Goal: Task Accomplishment & Management: Complete application form

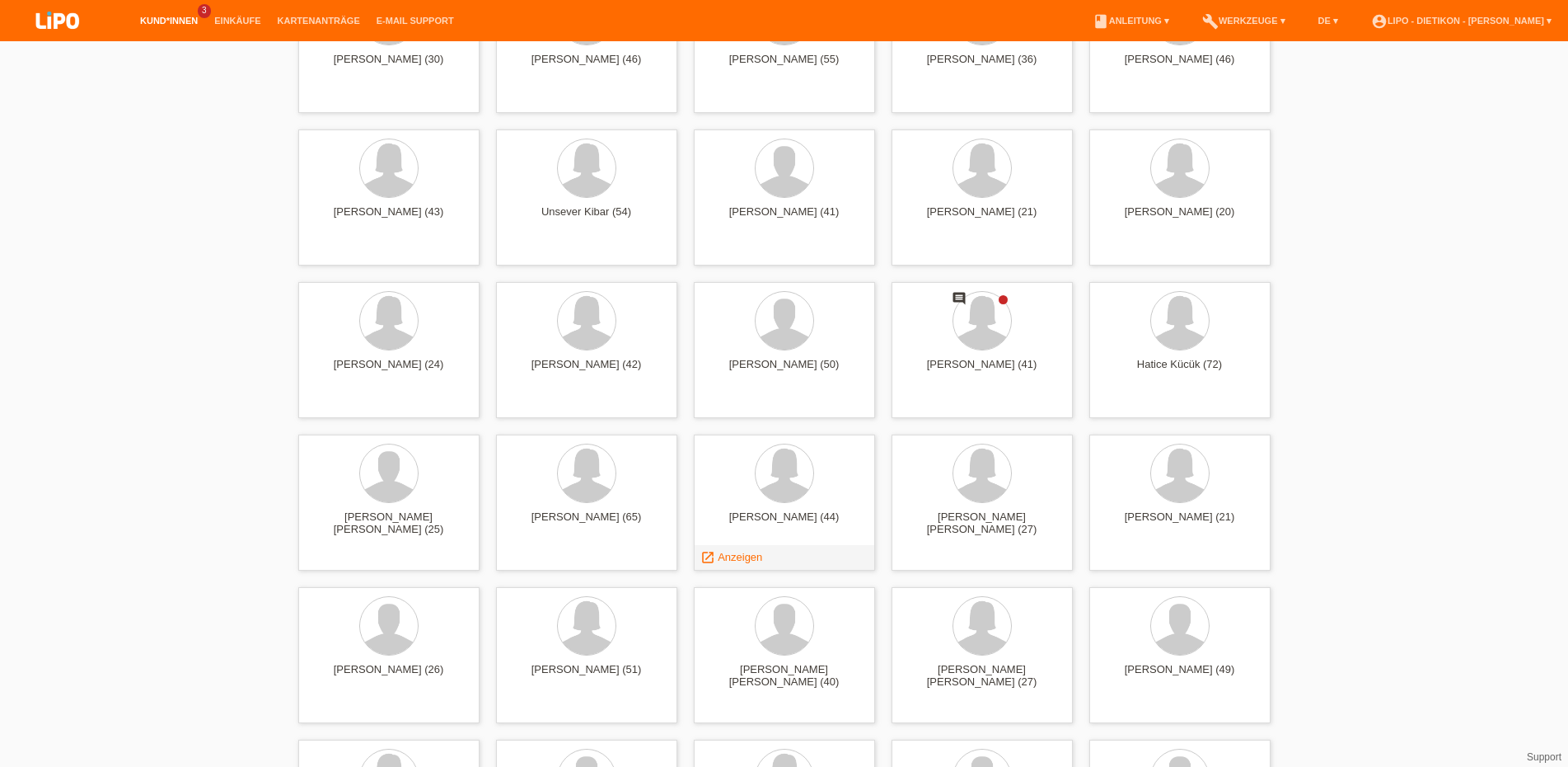
scroll to position [3027, 0]
click at [914, 401] on link "launch Anzeigen" at bounding box center [929, 405] width 62 height 13
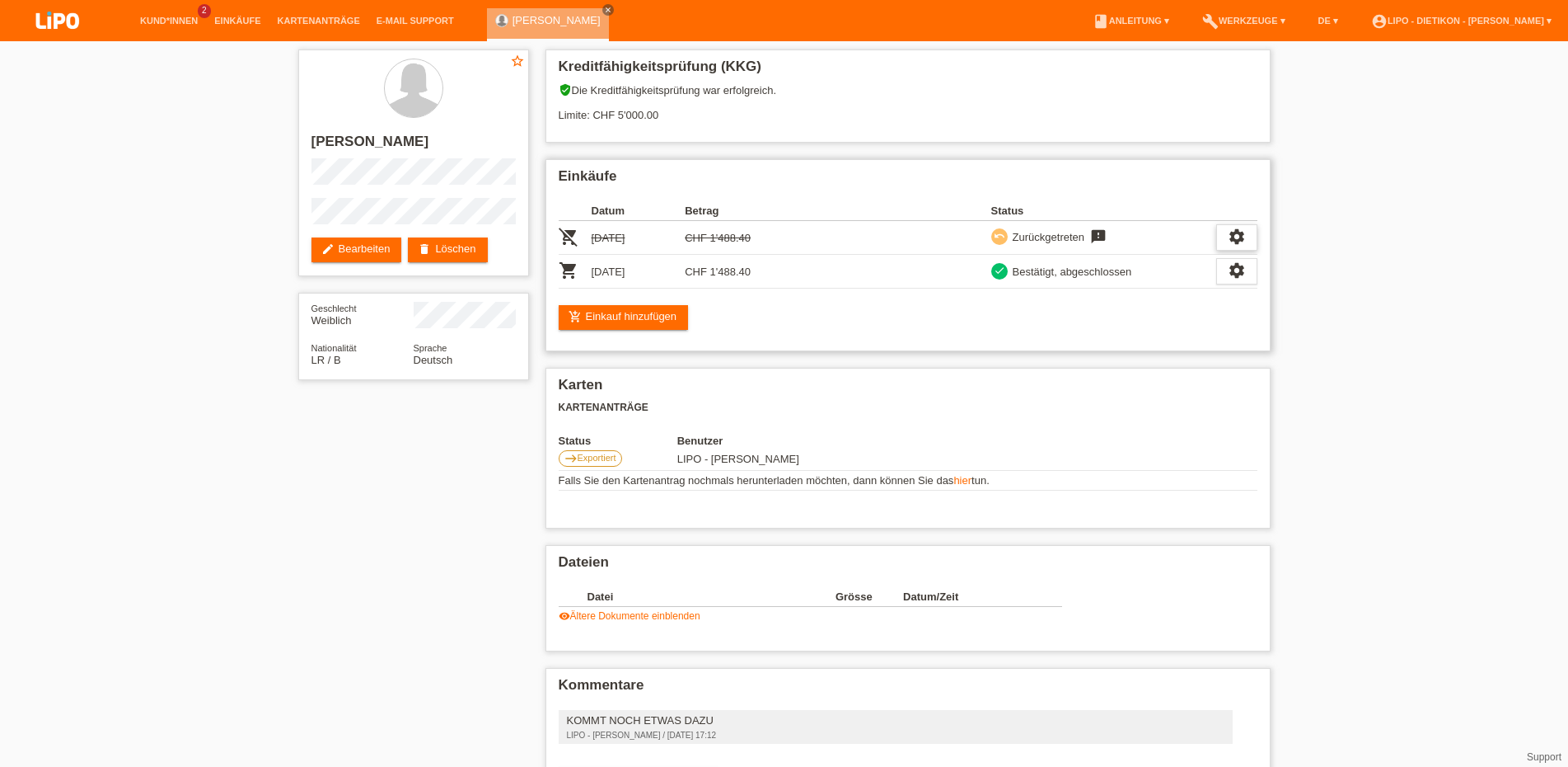
click at [1245, 241] on div "settings" at bounding box center [1237, 237] width 41 height 26
click at [1095, 236] on icon "feedback" at bounding box center [1098, 236] width 19 height 17
drag, startPoint x: 1095, startPoint y: 236, endPoint x: 1015, endPoint y: 246, distance: 80.6
click at [1094, 237] on icon "feedback" at bounding box center [1098, 236] width 19 height 17
click at [675, 239] on td "27.09.2025" at bounding box center [638, 237] width 94 height 34
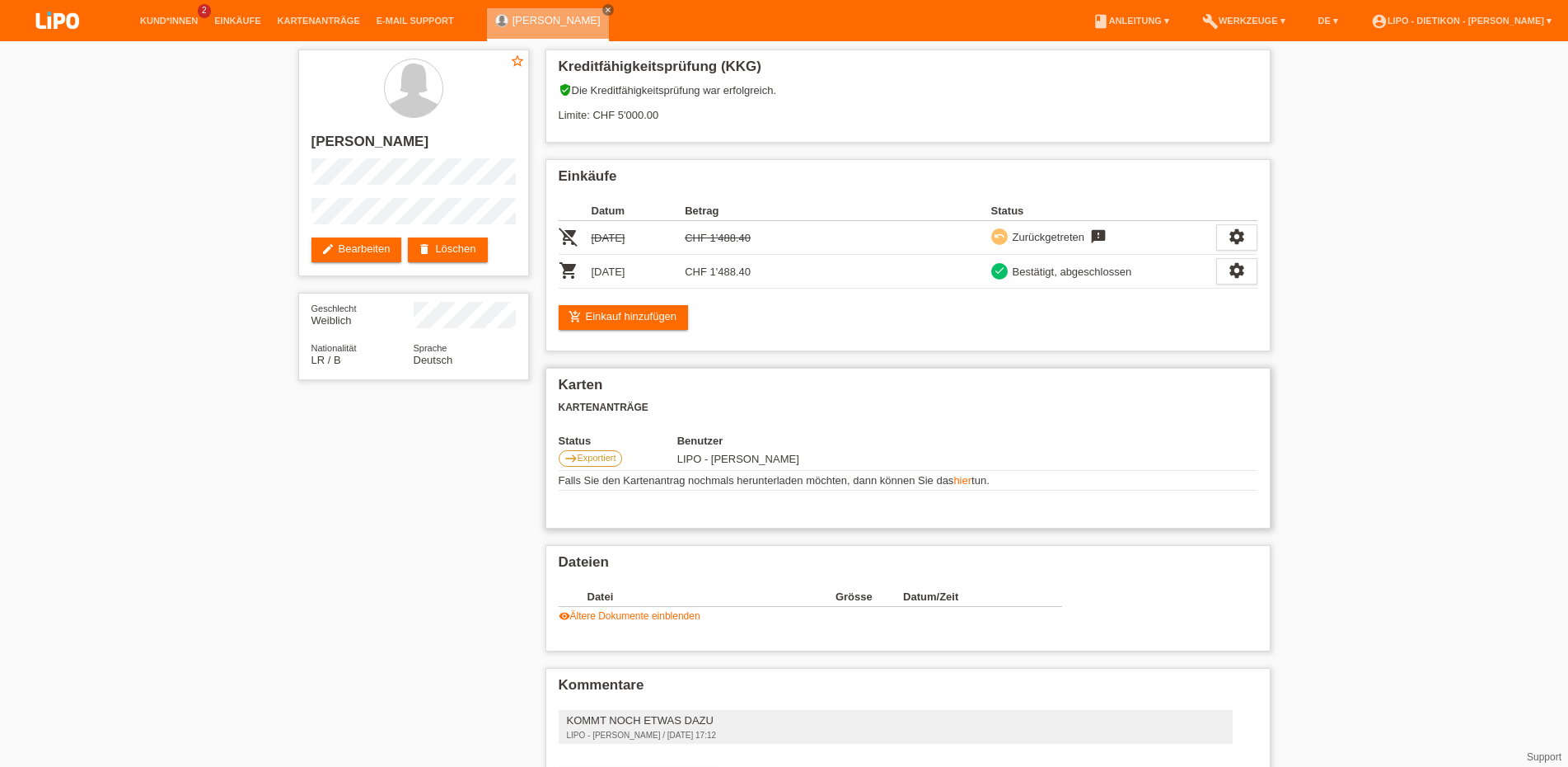
click at [965, 486] on link "hier" at bounding box center [962, 480] width 18 height 13
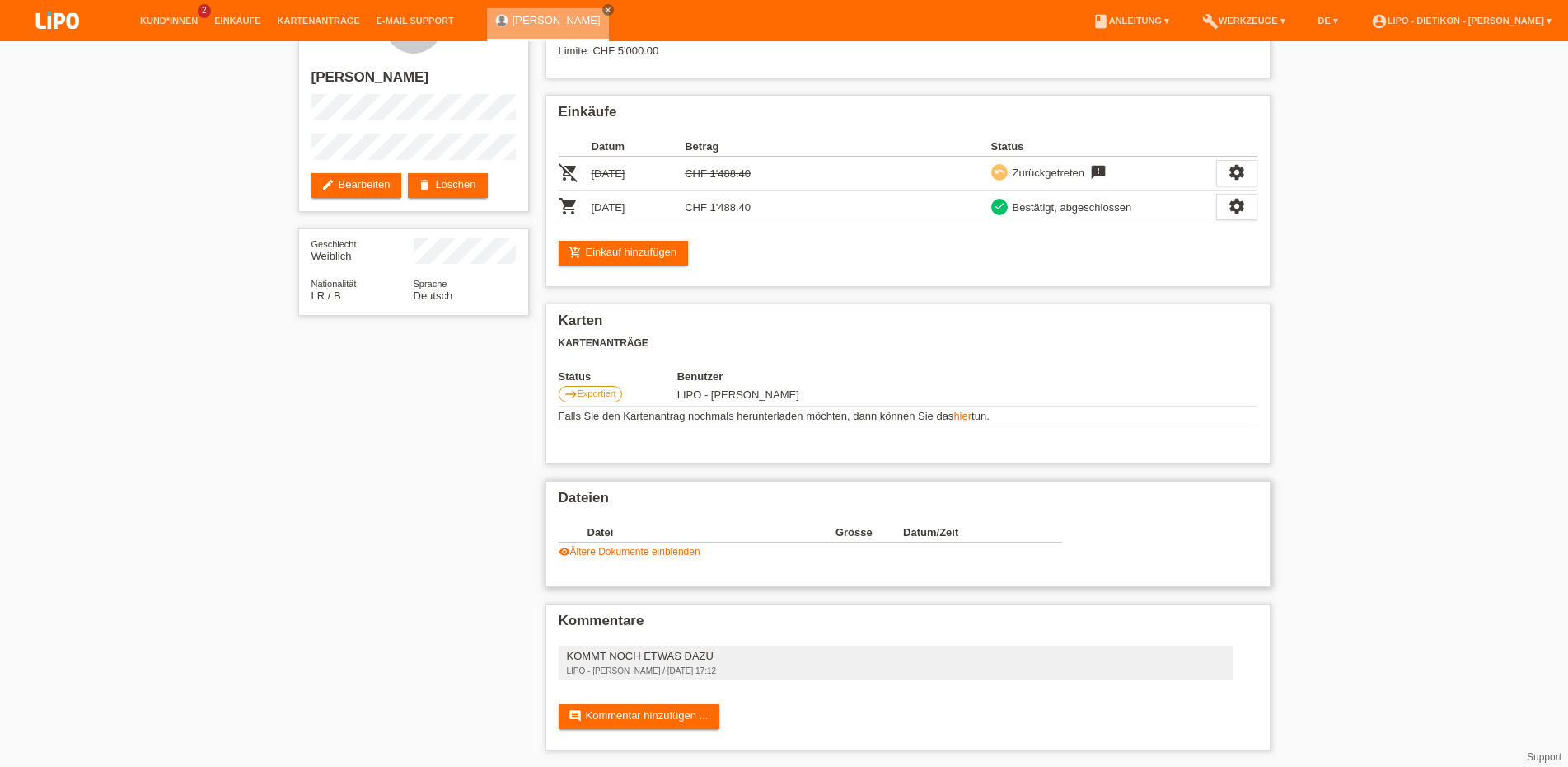
scroll to position [79, 0]
click at [627, 545] on link "visibility Ältere Dokumente einblenden" at bounding box center [630, 551] width 142 height 12
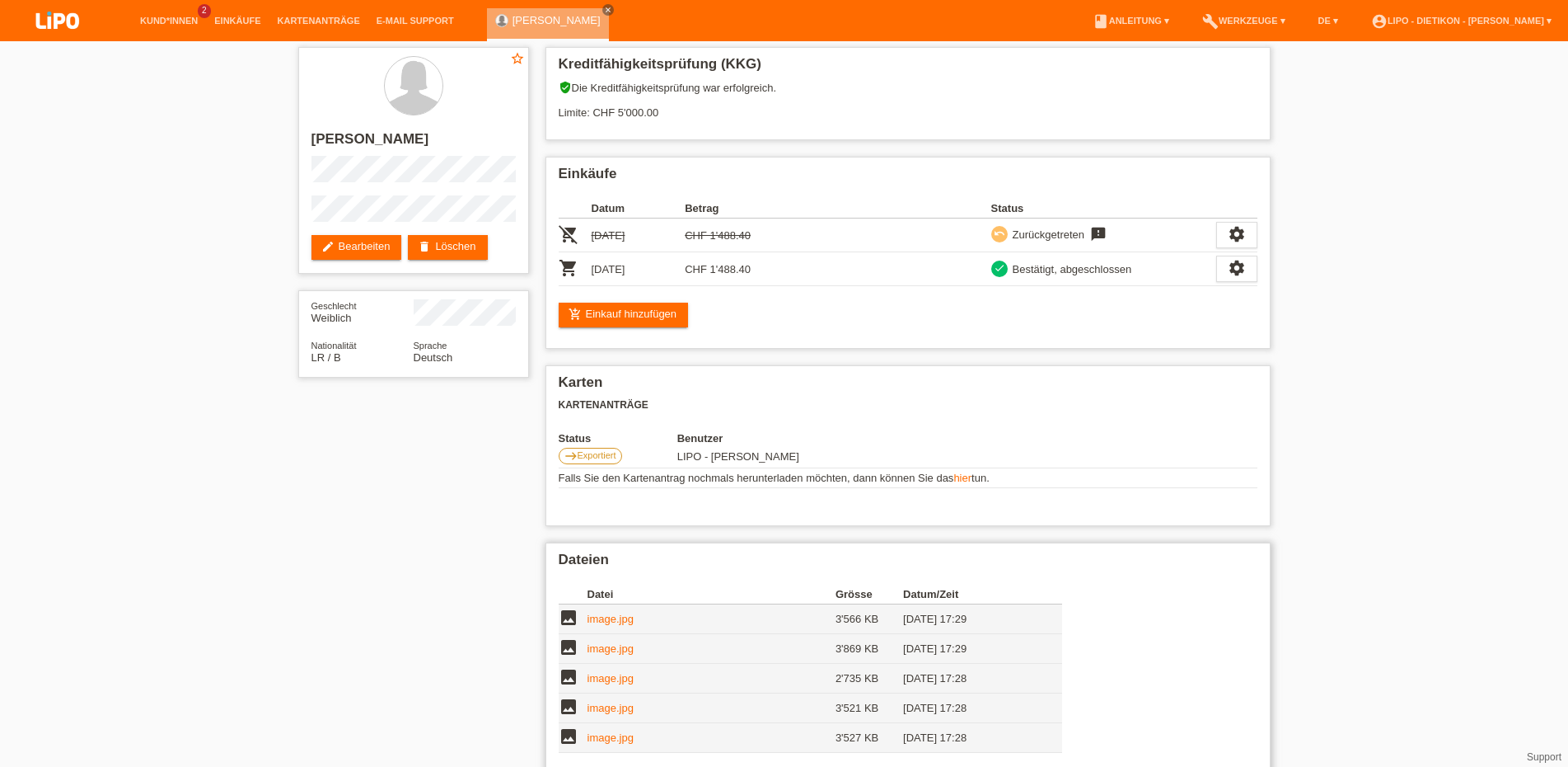
scroll to position [0, 0]
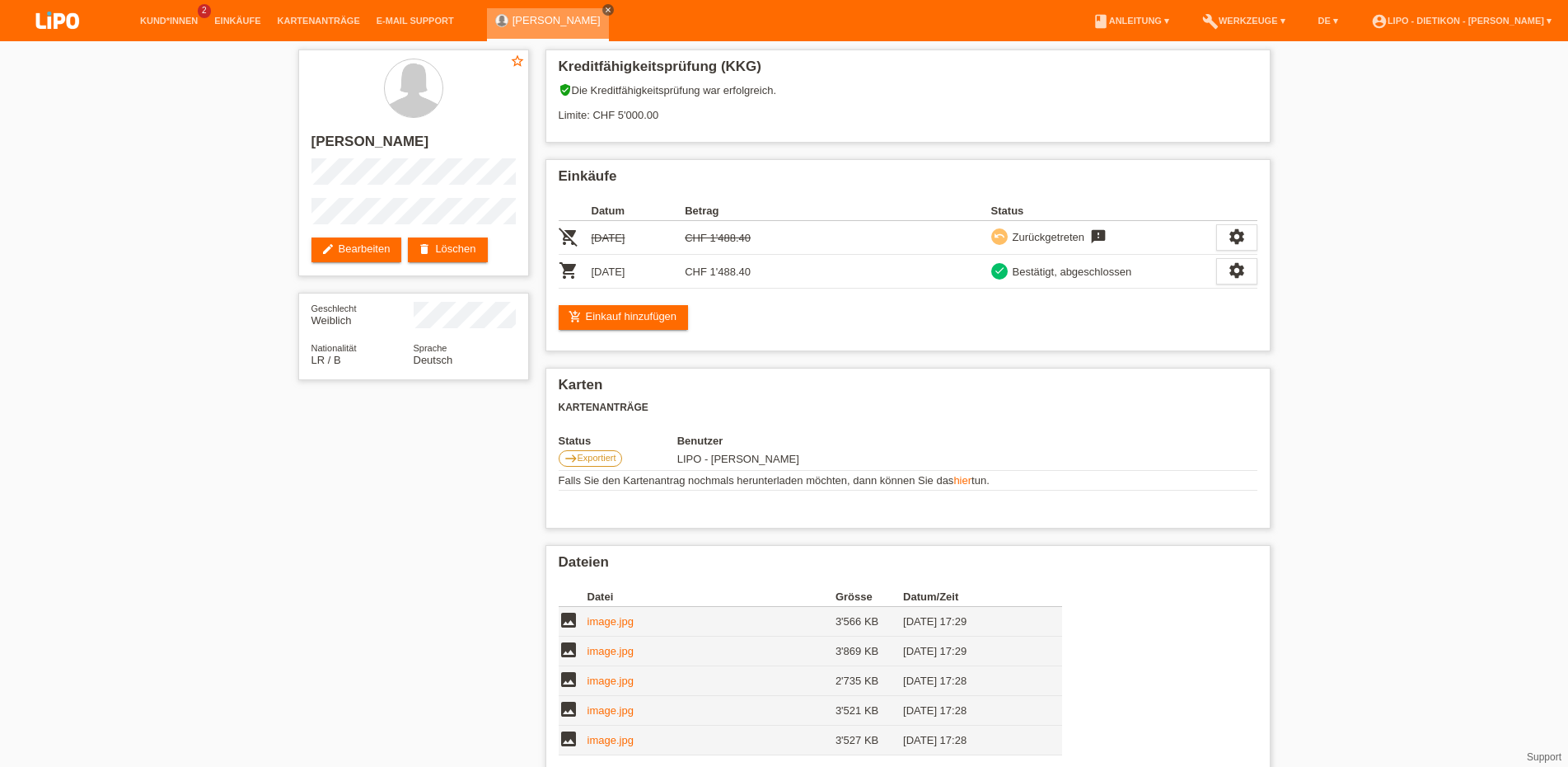
click at [604, 10] on icon "close" at bounding box center [608, 10] width 8 height 8
click at [178, 11] on li "Kund*innen 2" at bounding box center [169, 20] width 74 height 42
click at [183, 21] on link "Kund*innen" at bounding box center [169, 20] width 74 height 10
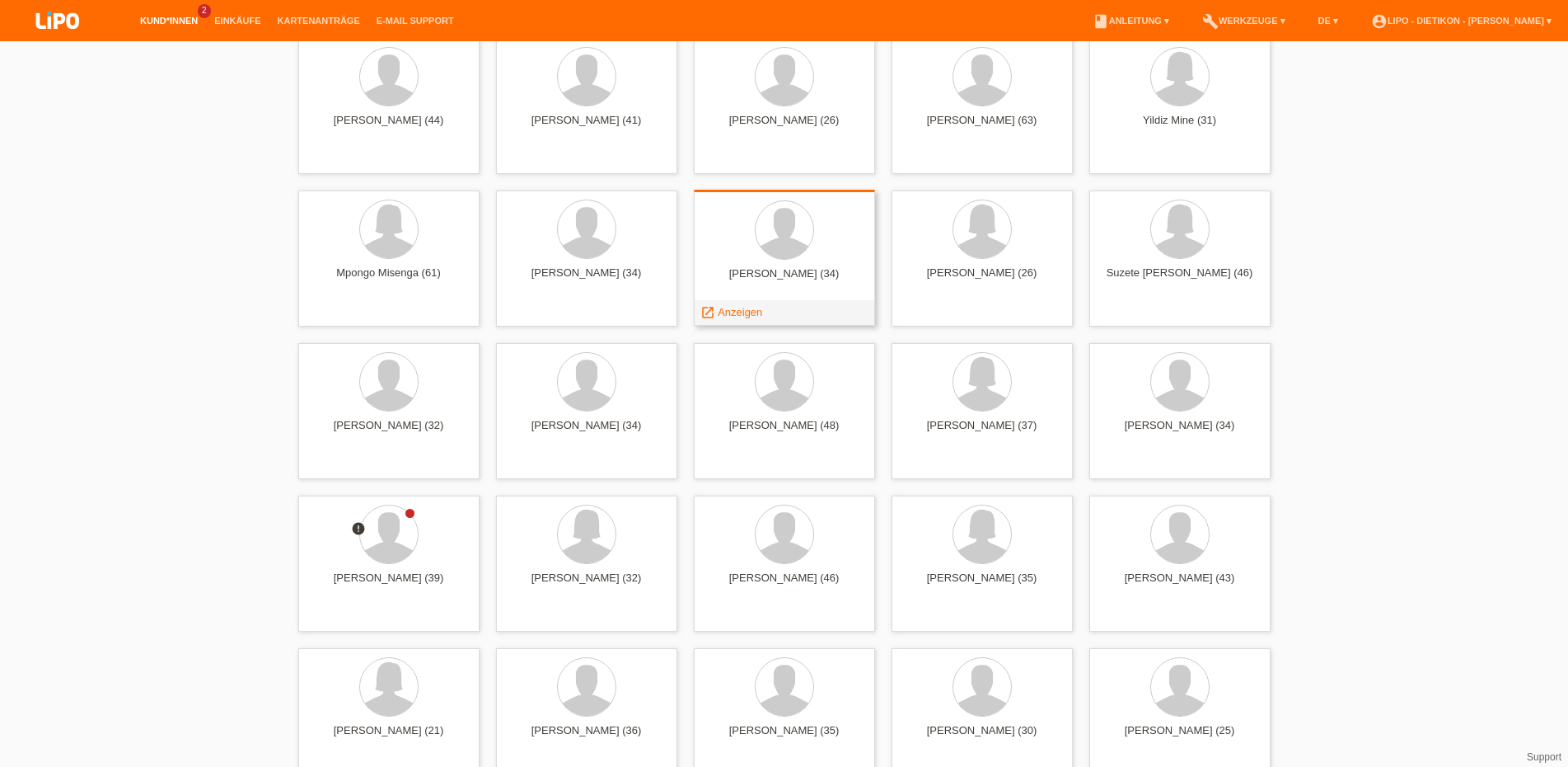
scroll to position [4373, 0]
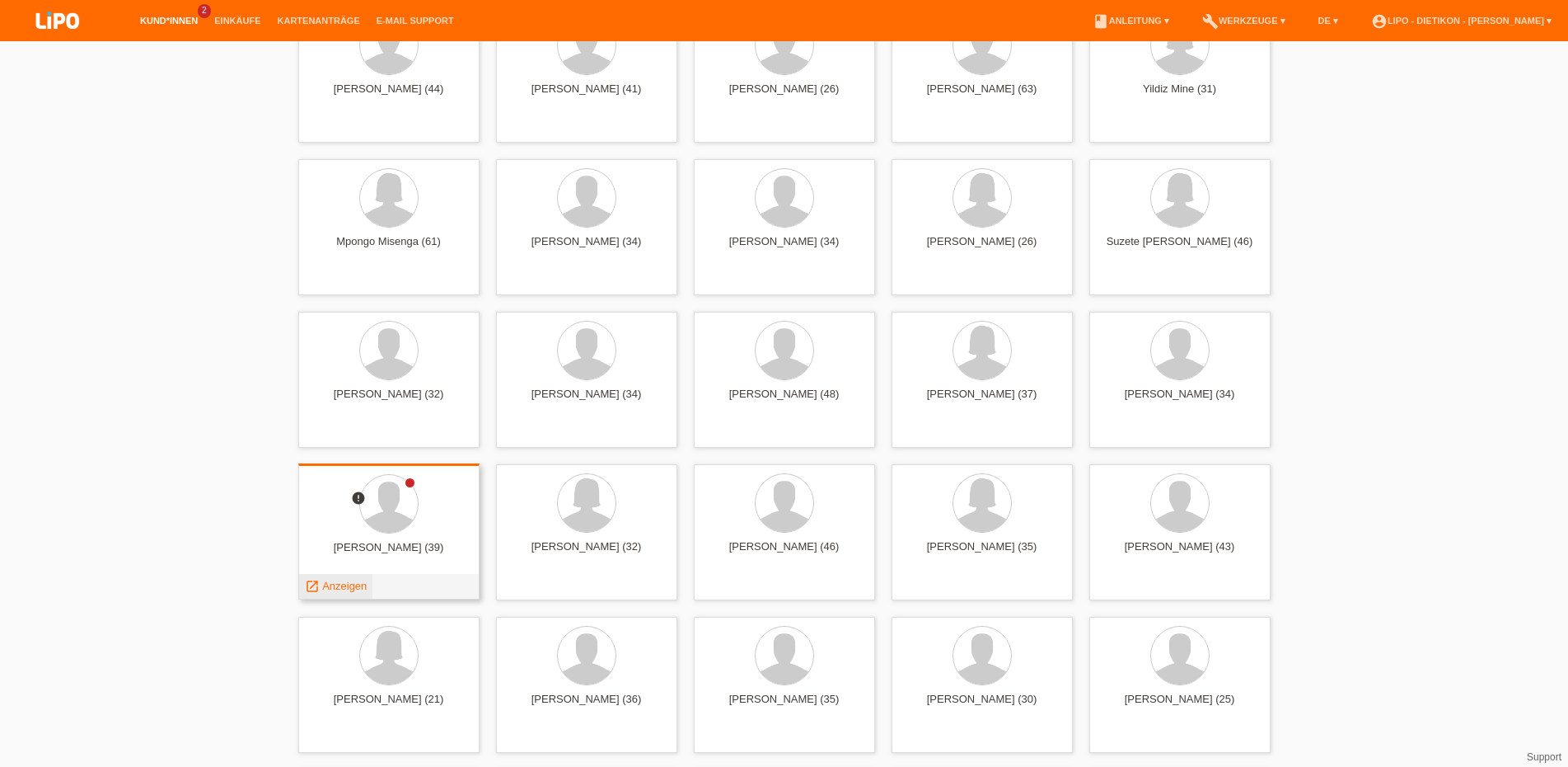
click at [351, 575] on div "launch Anzeigen" at bounding box center [336, 585] width 74 height 24
click at [346, 583] on span "Anzeigen" at bounding box center [345, 585] width 45 height 13
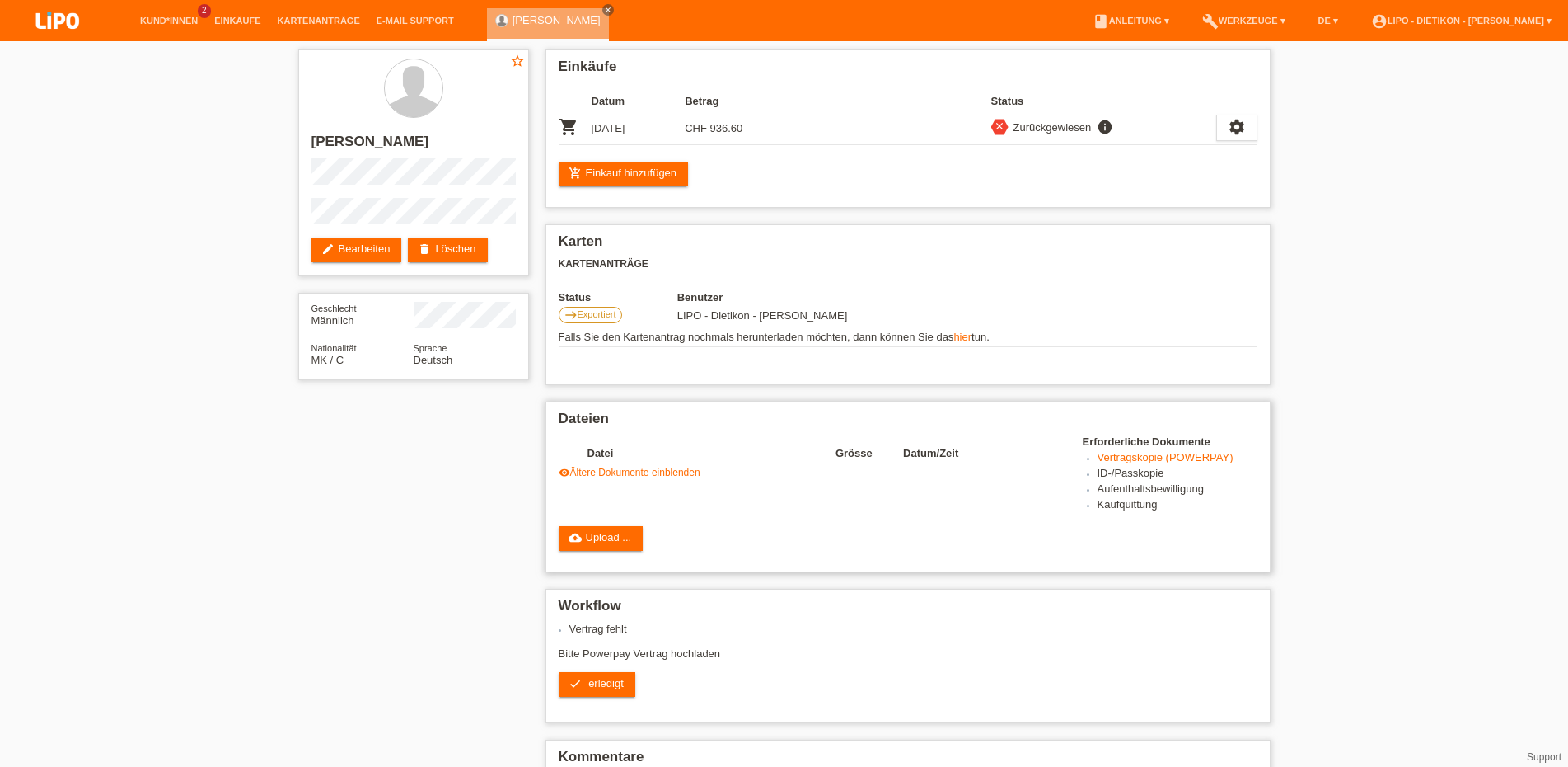
click at [611, 478] on link "visibility Ältere Dokumente einblenden" at bounding box center [630, 472] width 142 height 12
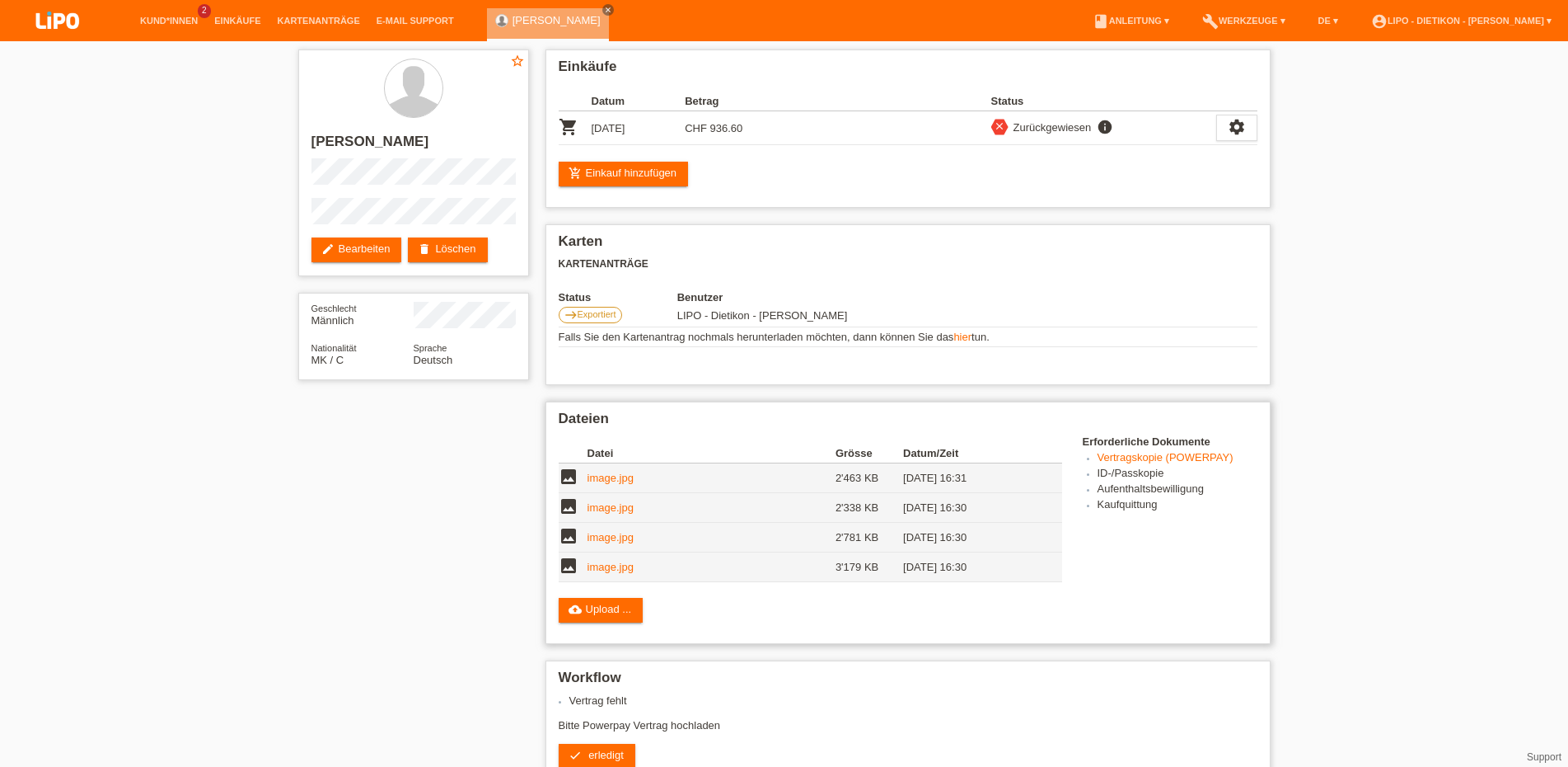
click at [586, 488] on td "image" at bounding box center [573, 478] width 29 height 30
click at [620, 483] on link "image.jpg" at bounding box center [610, 477] width 46 height 13
click at [592, 513] on link "image.jpg" at bounding box center [610, 507] width 46 height 13
click at [602, 543] on link "image.jpg" at bounding box center [610, 537] width 46 height 13
click at [613, 573] on link "image.jpg" at bounding box center [610, 567] width 46 height 13
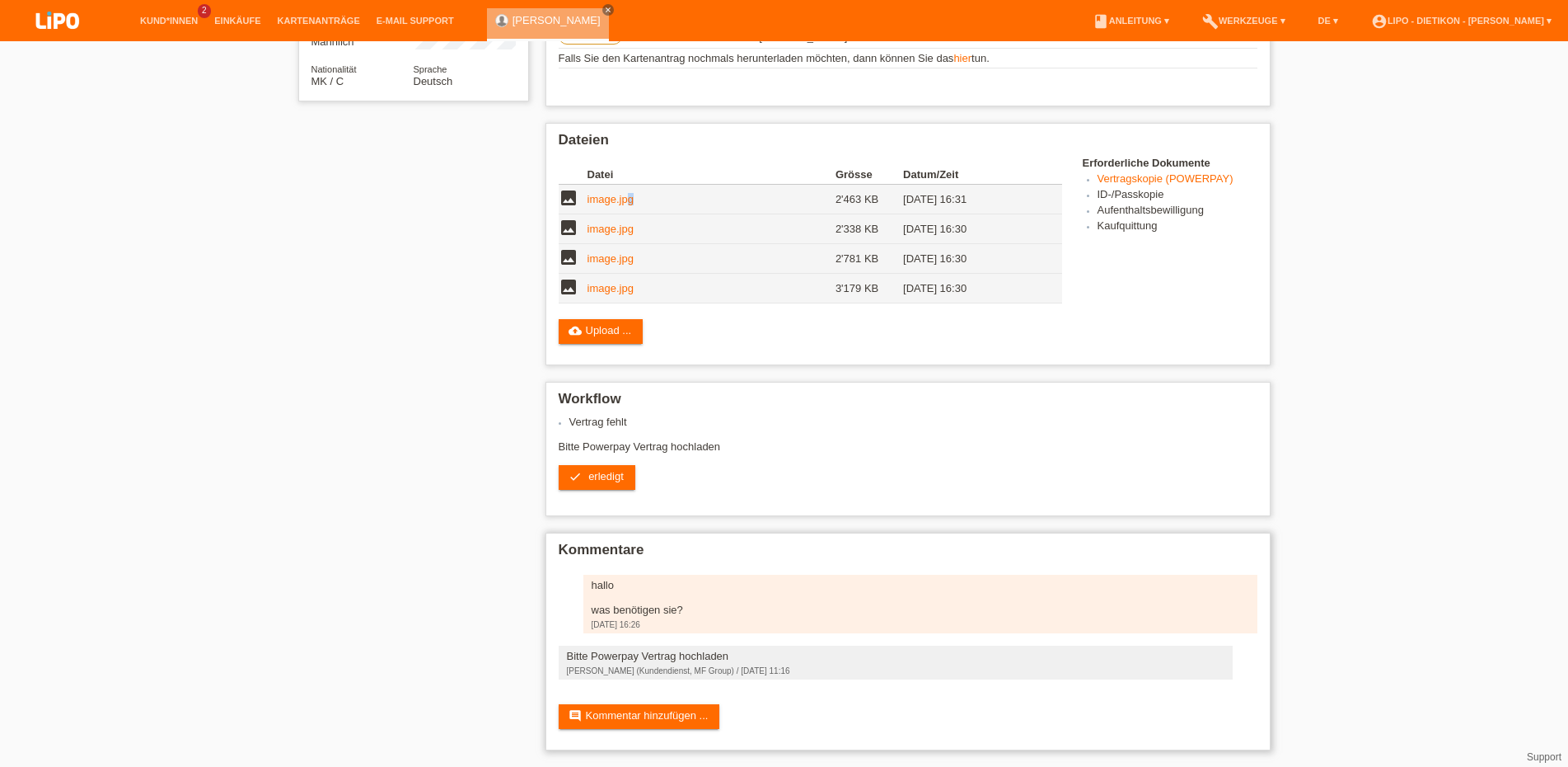
scroll to position [301, 0]
click at [608, 192] on link "image.jpg" at bounding box center [610, 198] width 46 height 13
click at [604, 470] on span "erledigt" at bounding box center [606, 475] width 35 height 13
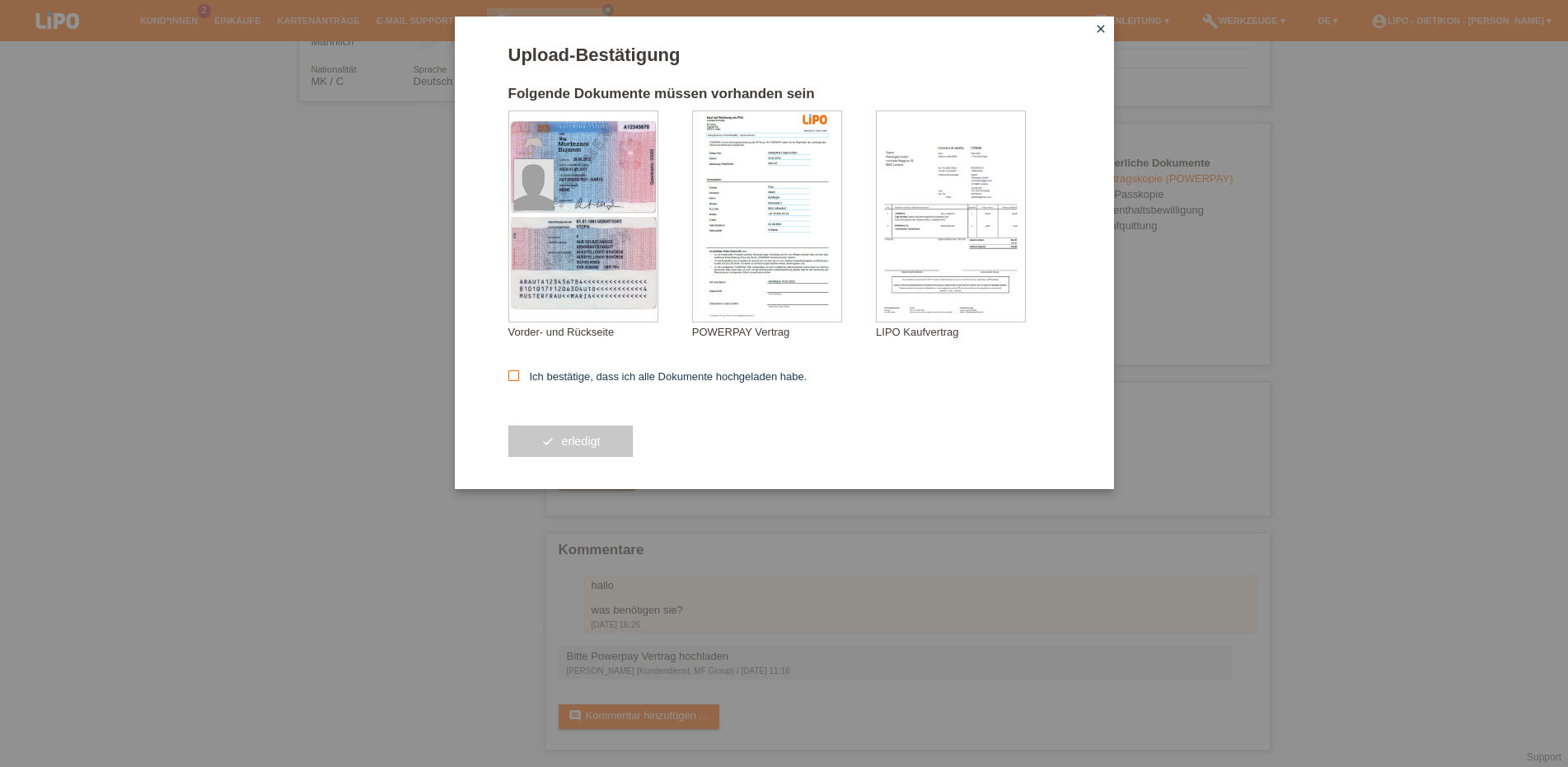
click at [518, 373] on icon at bounding box center [513, 375] width 11 height 11
click at [518, 373] on input "Ich bestätige, dass ich alle Dokumente hochgeladen habe." at bounding box center [513, 375] width 11 height 11
checkbox input "true"
click at [569, 439] on span "erledigt" at bounding box center [581, 441] width 39 height 14
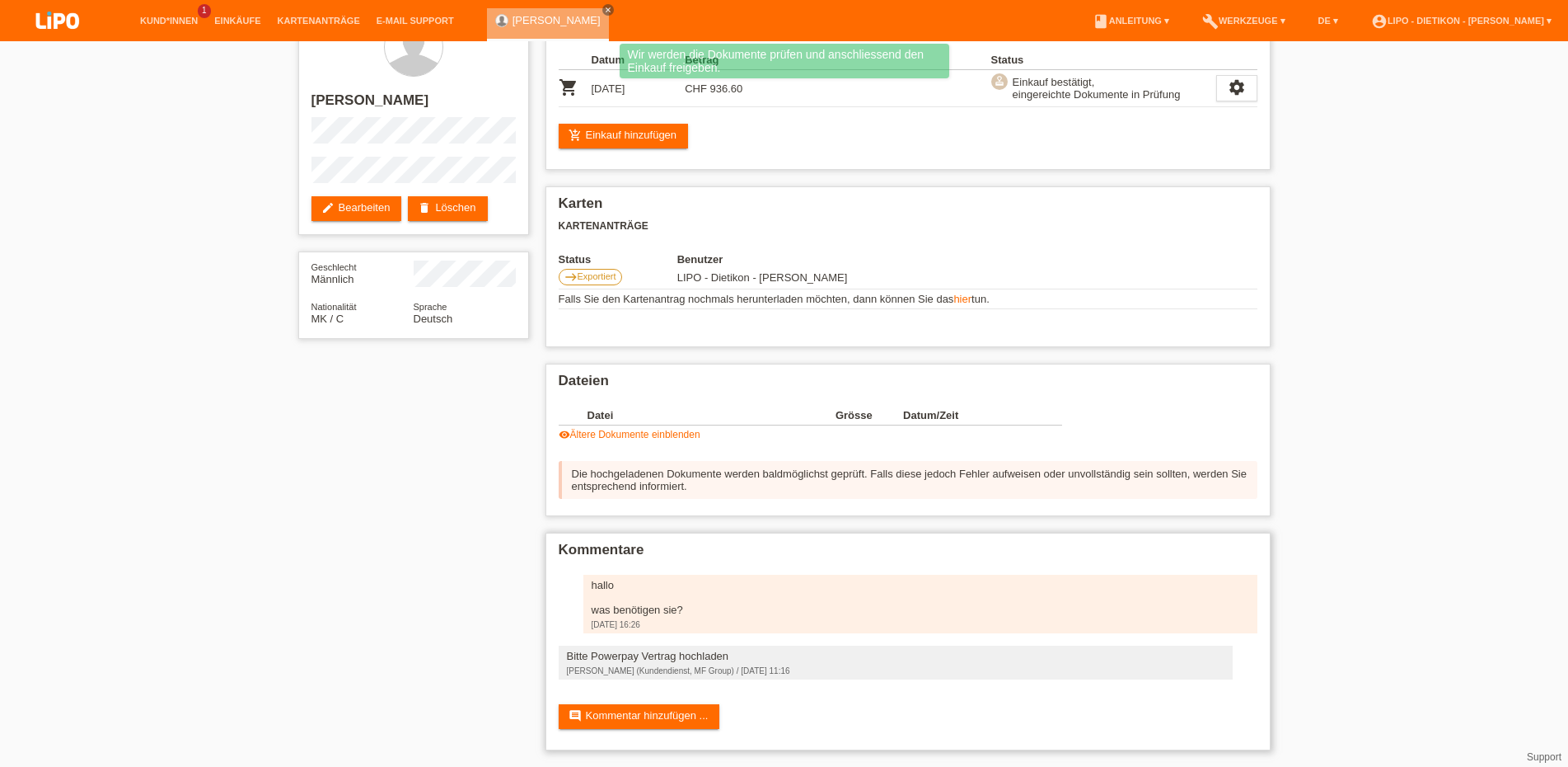
scroll to position [59, 0]
click at [644, 711] on link "comment Kommentar hinzufügen ..." at bounding box center [639, 715] width 161 height 24
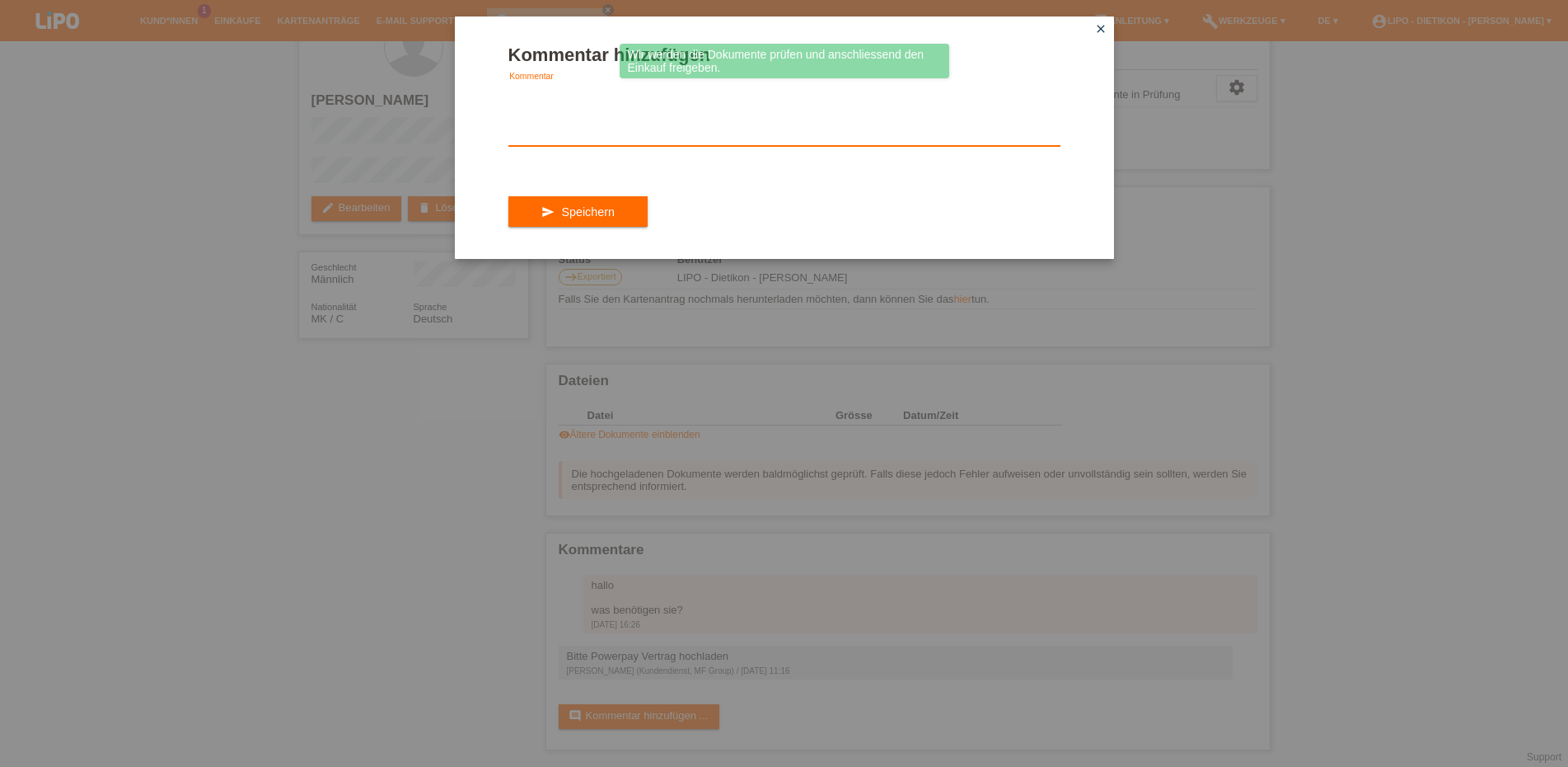
click at [565, 128] on textarea at bounding box center [784, 114] width 552 height 63
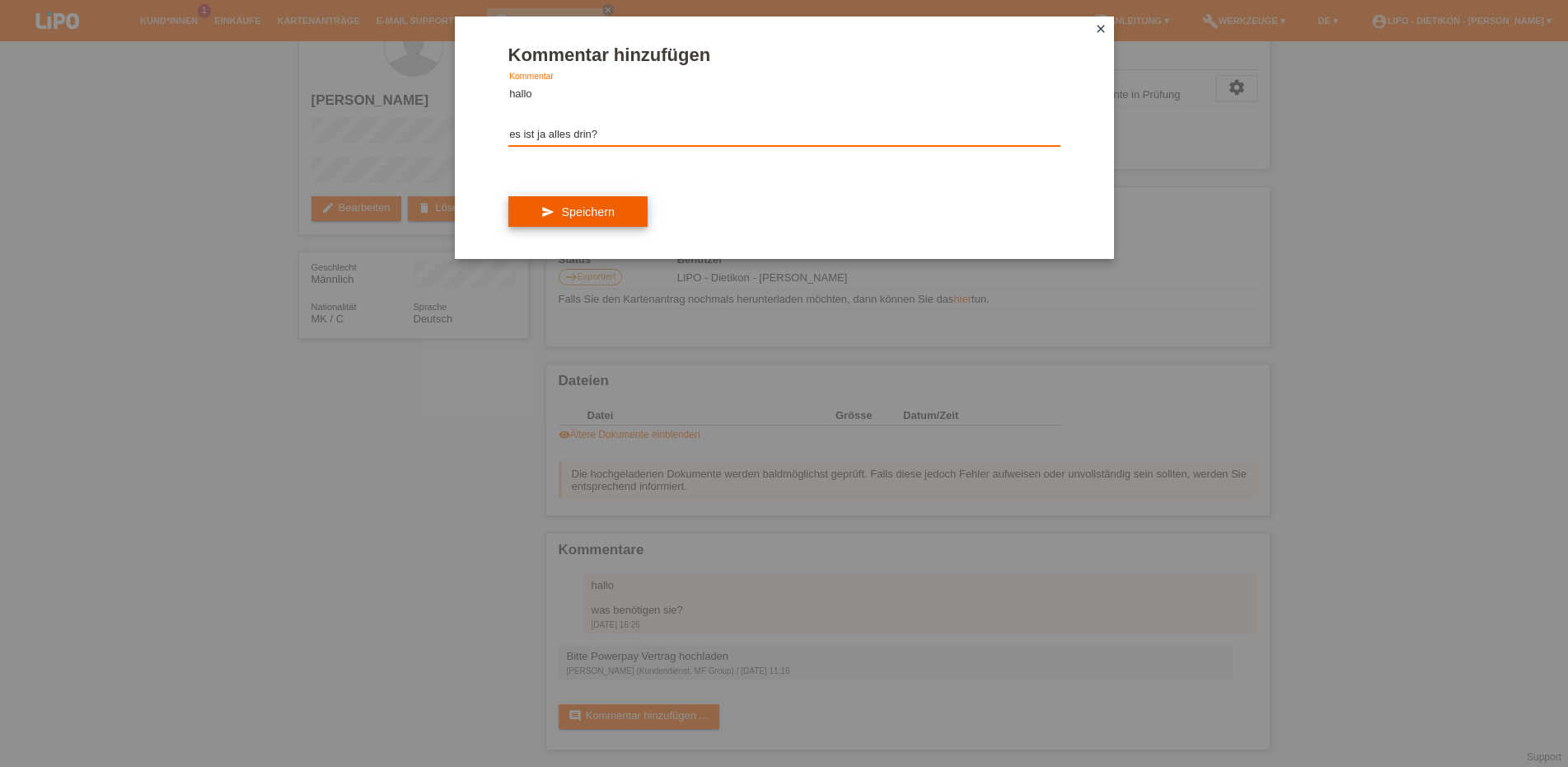
type textarea "hallo es ist ja alles drin?"
click at [606, 227] on button "send Speichern" at bounding box center [577, 212] width 139 height 31
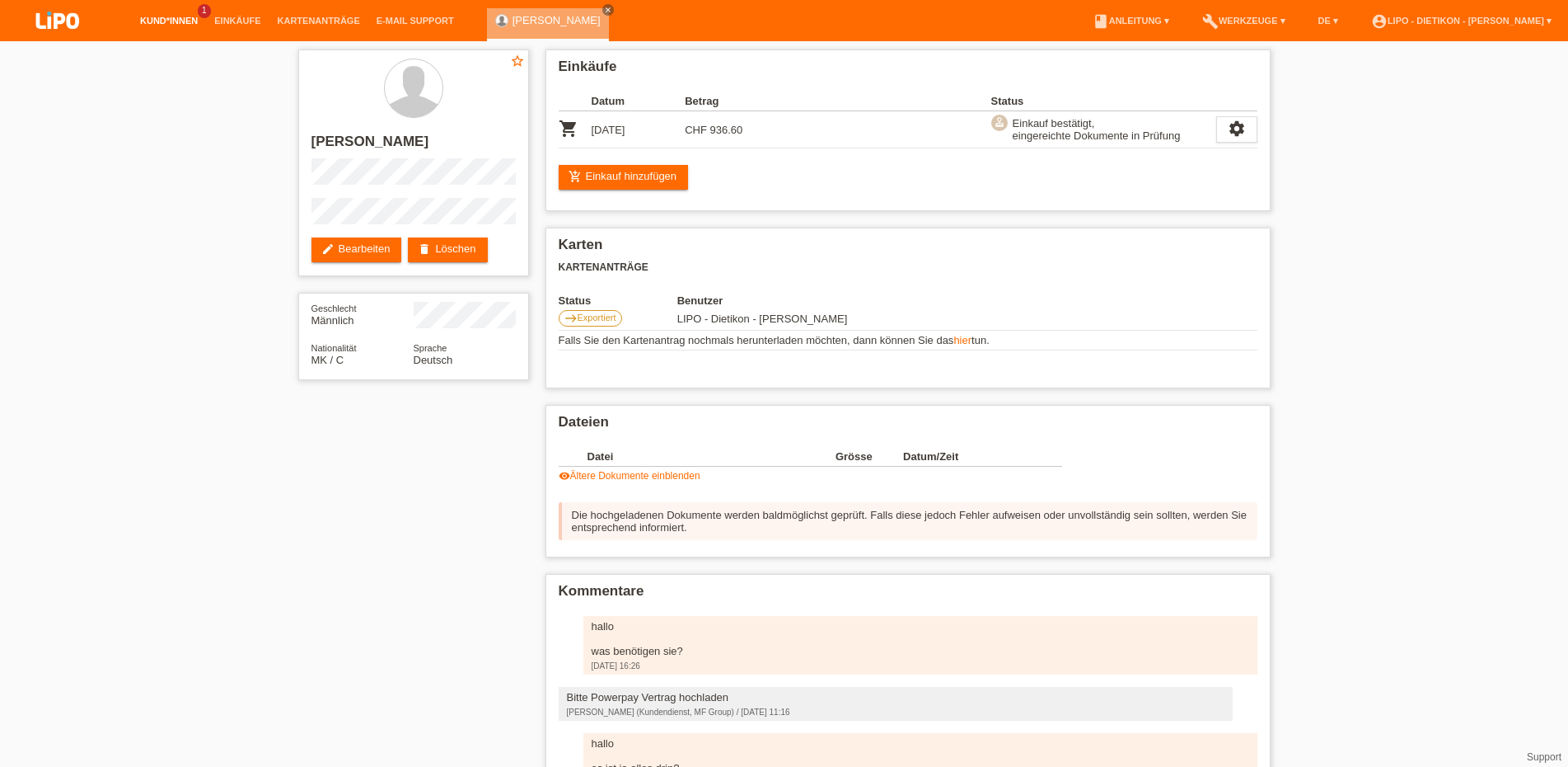
click at [185, 20] on link "Kund*innen" at bounding box center [169, 20] width 74 height 10
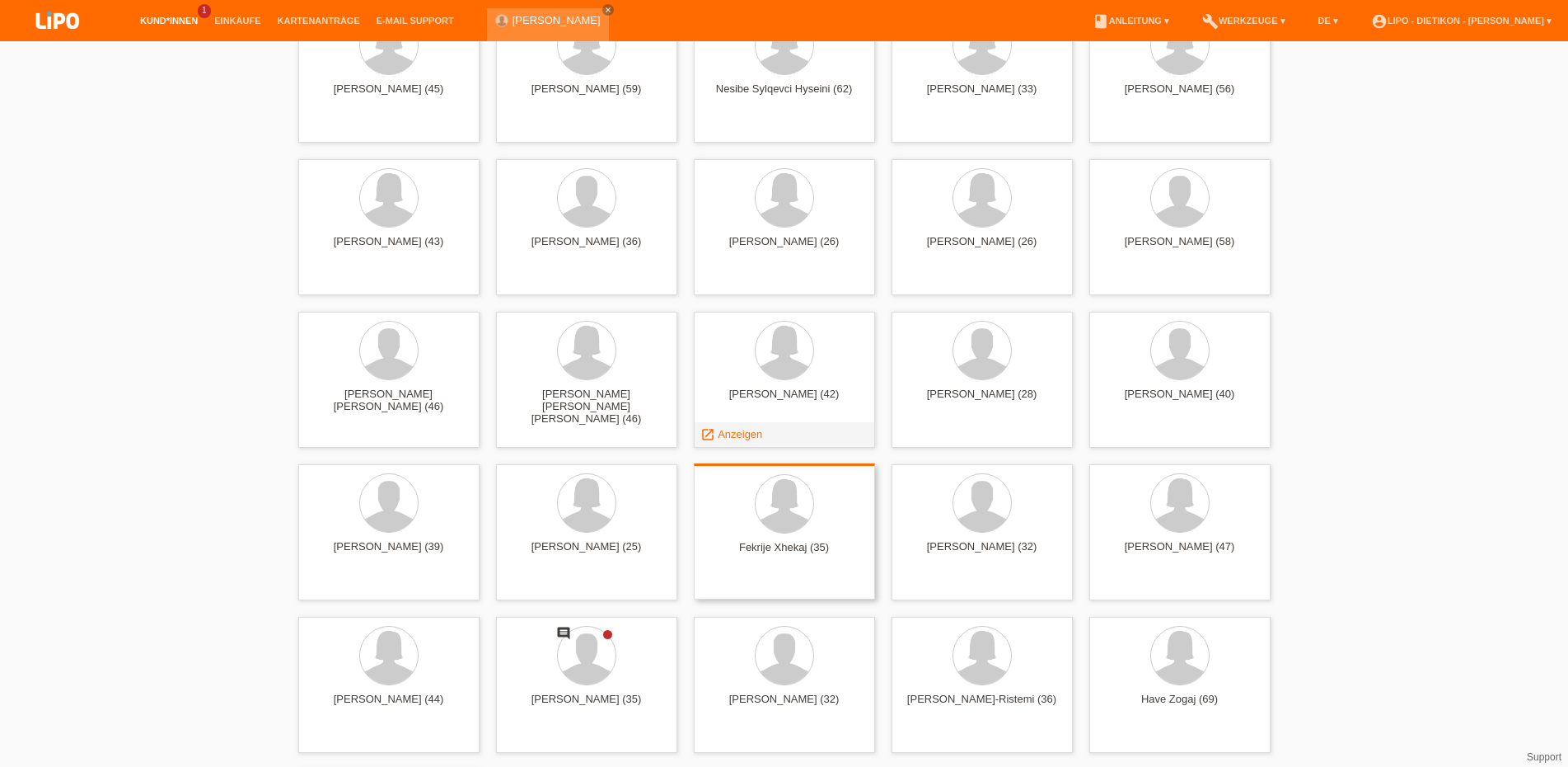
scroll to position [6350, 0]
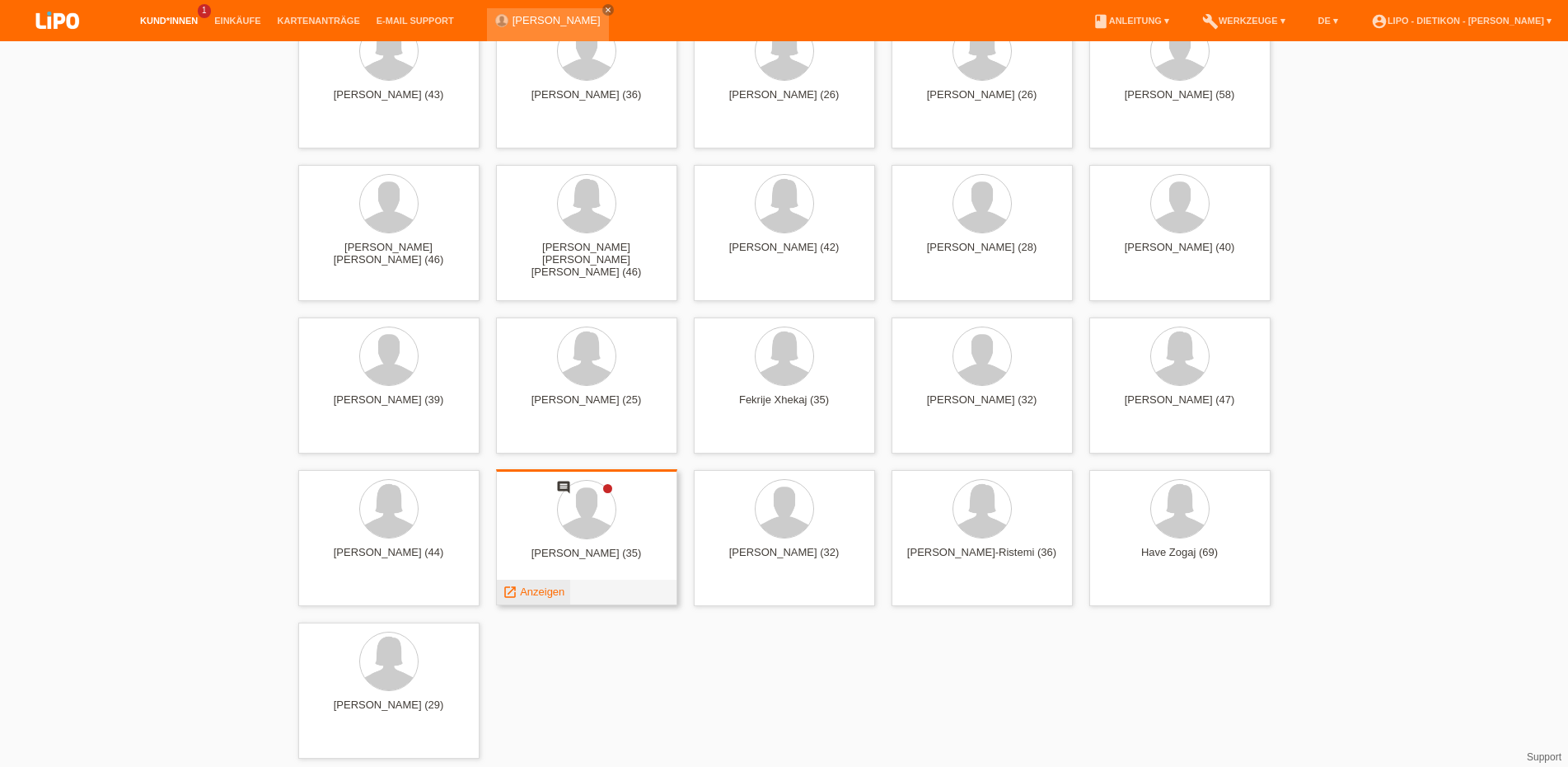
click at [519, 595] on link "launch Anzeigen" at bounding box center [533, 591] width 62 height 13
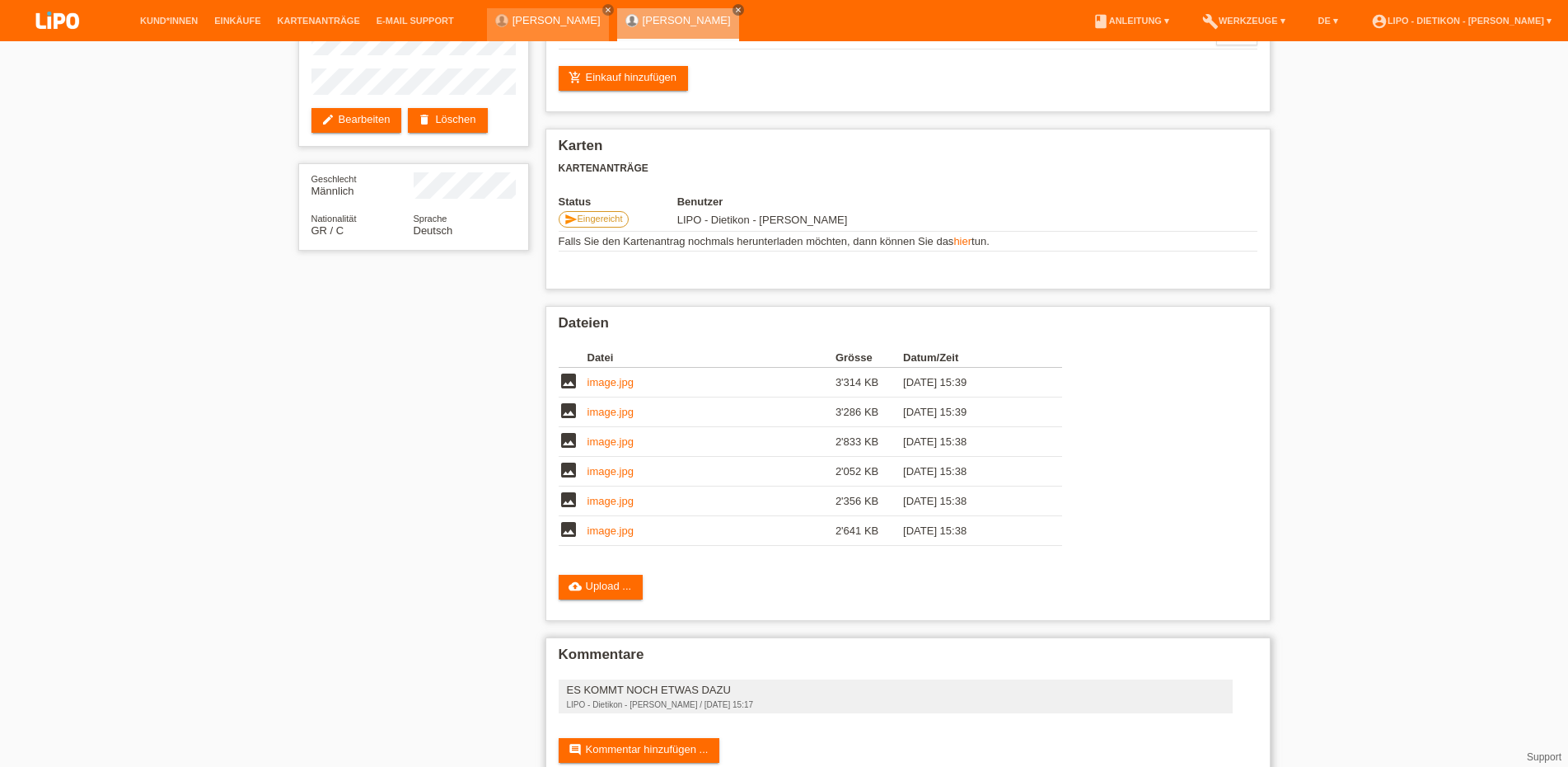
scroll to position [179, 0]
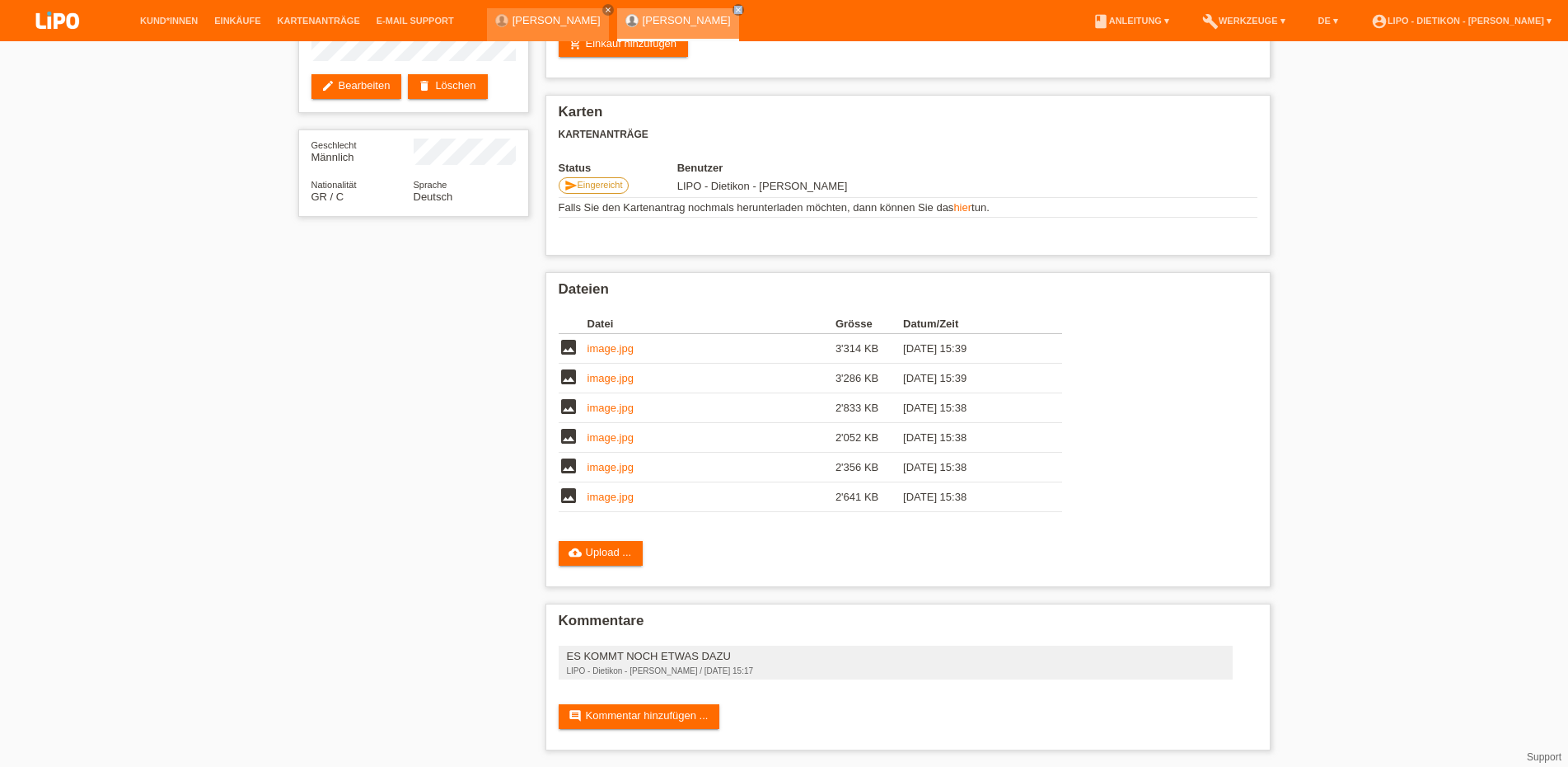
drag, startPoint x: 708, startPoint y: 9, endPoint x: 642, endPoint y: 11, distance: 66.0
click at [734, 9] on icon "close" at bounding box center [738, 10] width 8 height 8
click at [583, 5] on div "[PERSON_NAME] close" at bounding box center [552, 20] width 130 height 41
